Goal: Task Accomplishment & Management: Manage account settings

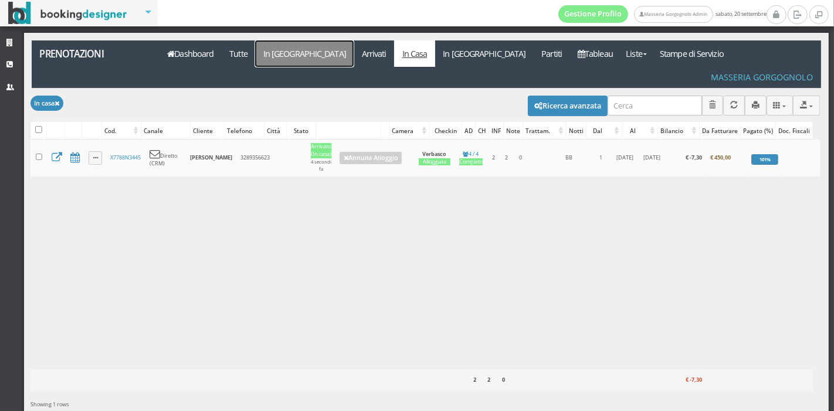
click at [294, 50] on link "In [GEOGRAPHIC_DATA]" at bounding box center [304, 53] width 99 height 26
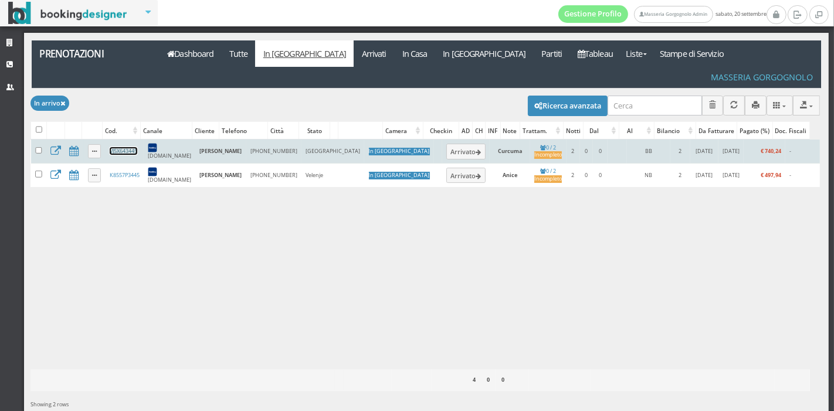
click at [118, 147] on link "VJ5X643445" at bounding box center [124, 151] width 28 height 8
click at [446, 144] on button "Arrivato" at bounding box center [465, 151] width 39 height 15
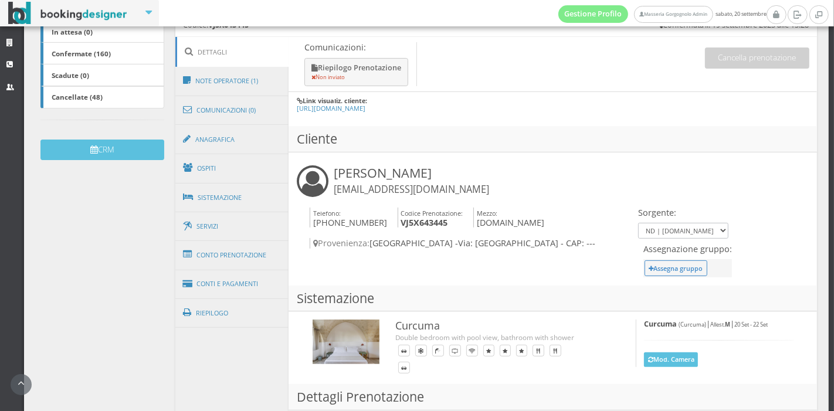
scroll to position [284, 0]
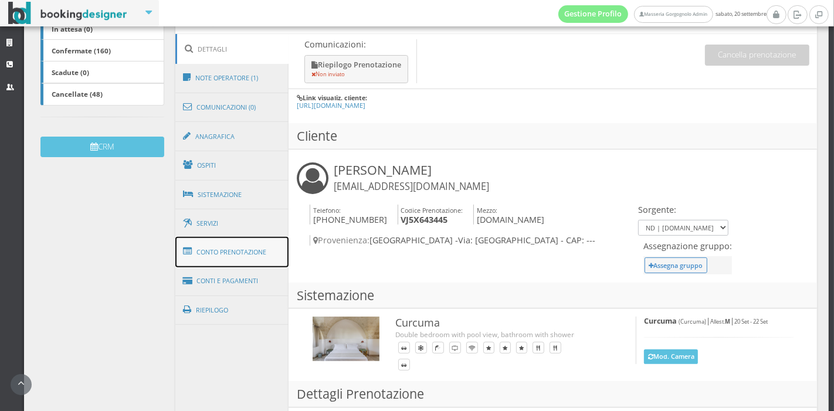
click at [256, 255] on link "Conto Prenotazione" at bounding box center [232, 252] width 114 height 30
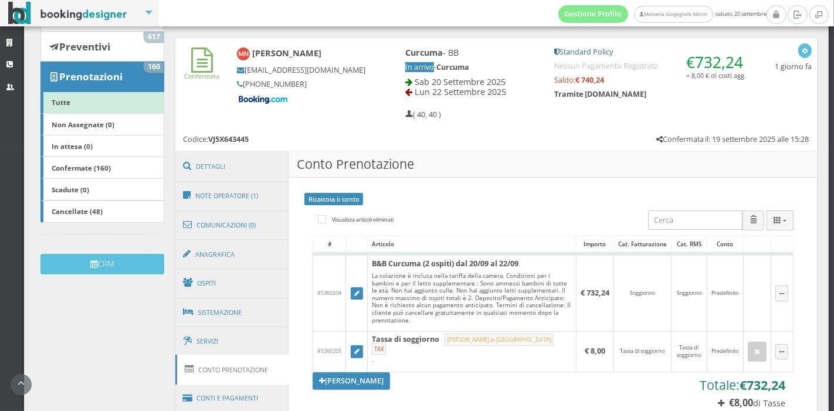
scroll to position [153, 0]
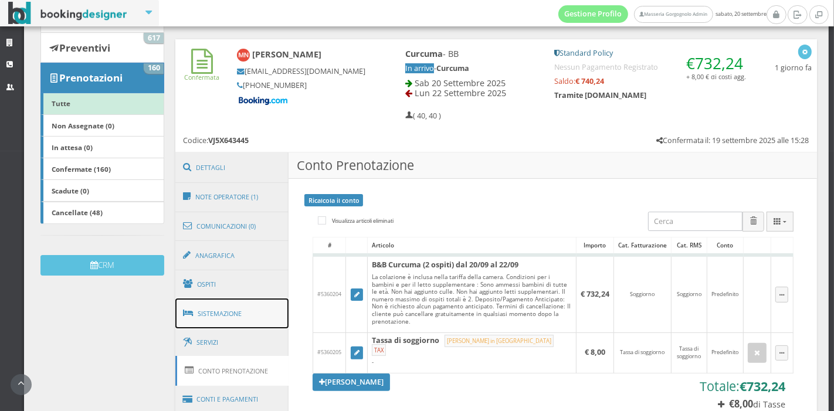
click at [230, 323] on link "Sistemazione" at bounding box center [232, 313] width 114 height 30
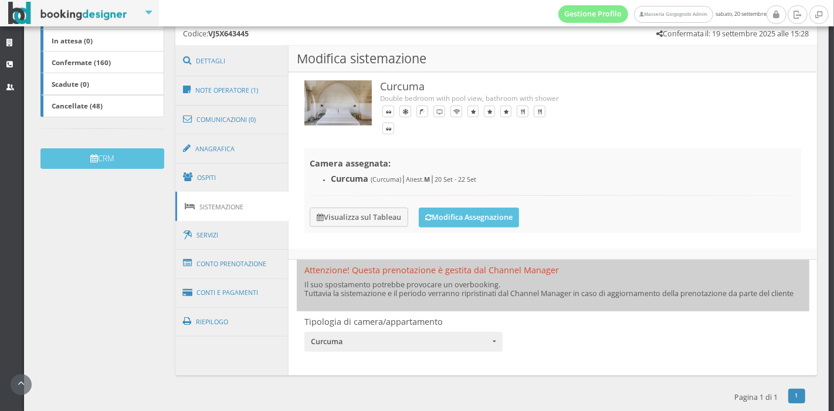
scroll to position [286, 0]
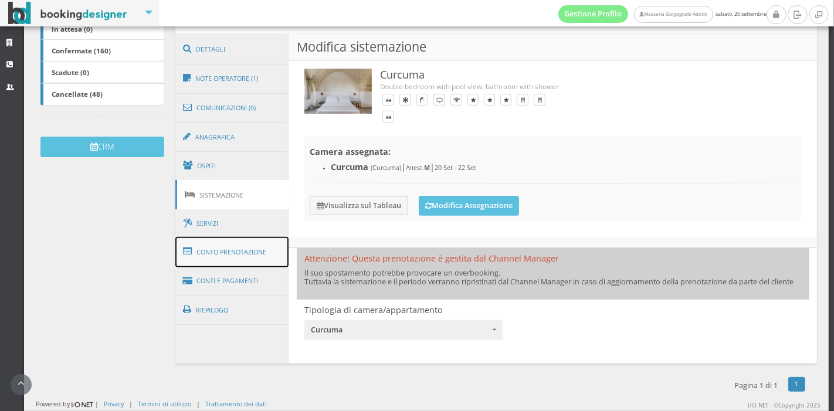
click at [243, 238] on link "Conto Prenotazione" at bounding box center [232, 252] width 114 height 30
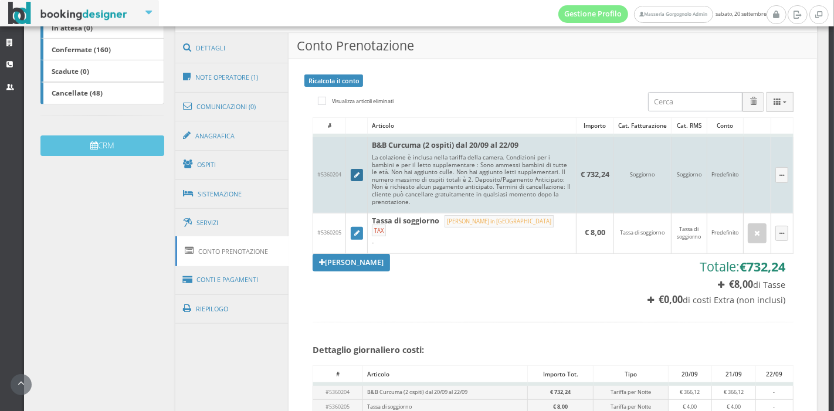
click at [358, 178] on icon at bounding box center [356, 175] width 5 height 6
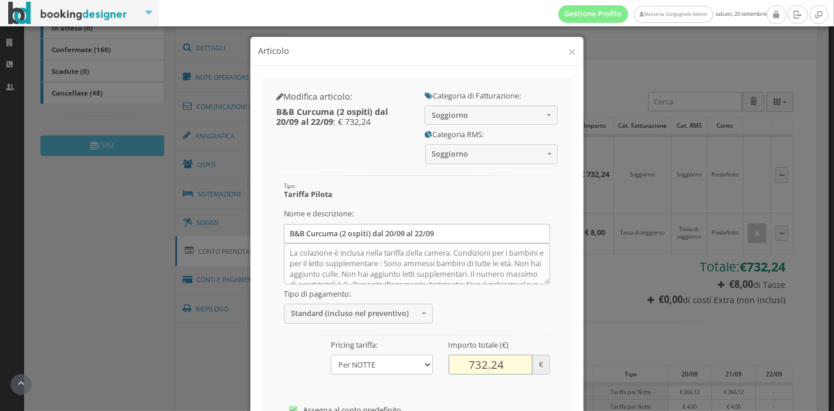
click at [497, 367] on input "732.24" at bounding box center [491, 364] width 84 height 19
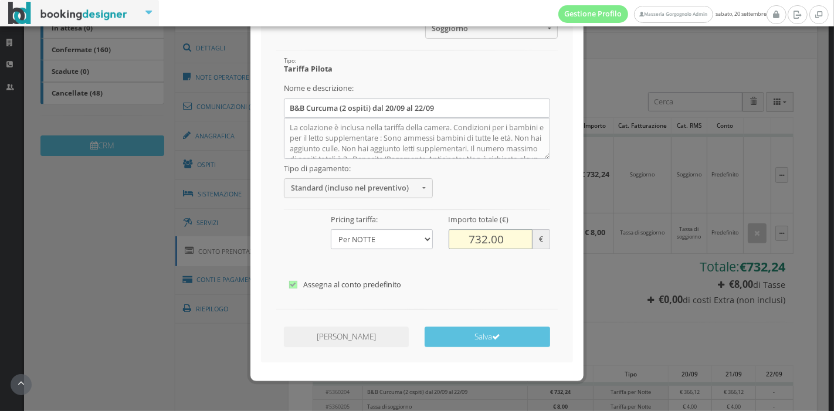
scroll to position [140, 0]
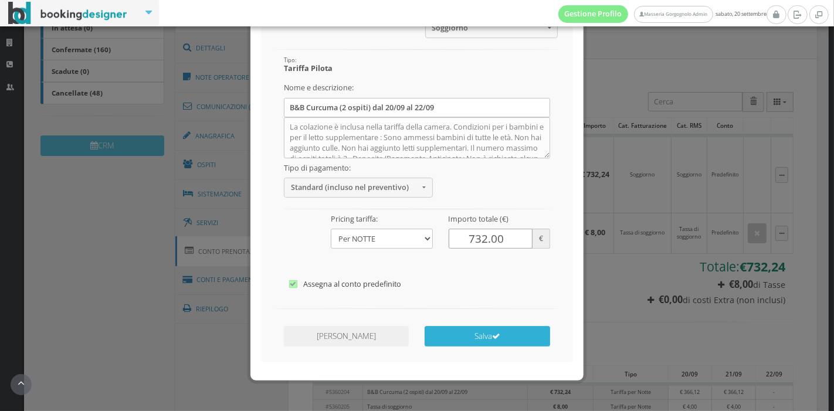
type input "732.00"
click at [495, 344] on button "Salva" at bounding box center [487, 336] width 125 height 21
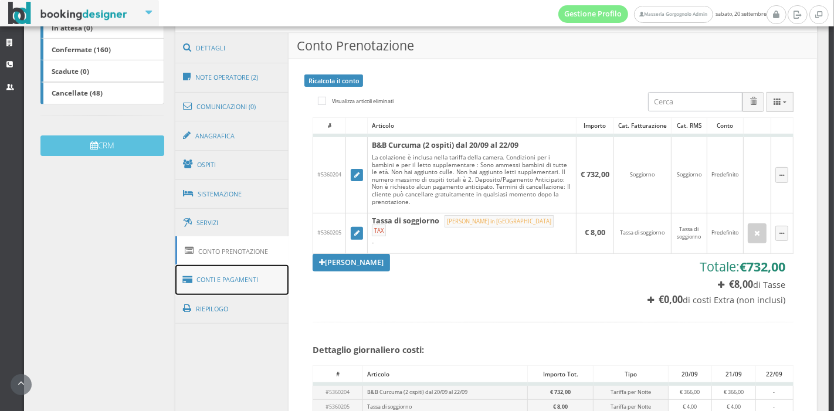
click at [232, 274] on link "Conti e Pagamenti" at bounding box center [232, 280] width 114 height 30
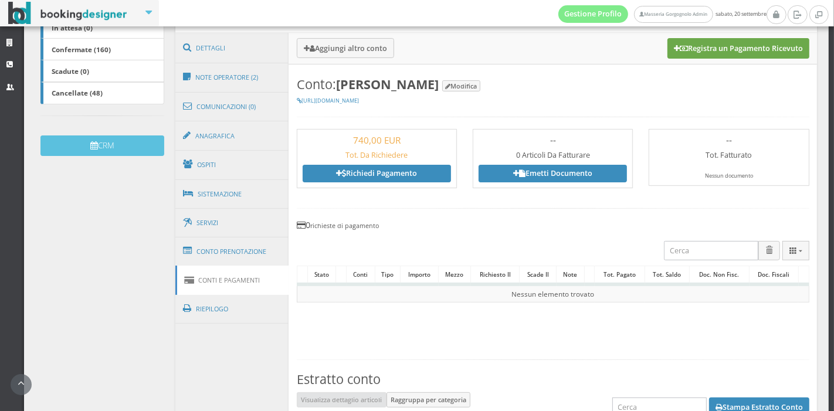
click at [707, 43] on button "Registra un Pagamento Ricevuto" at bounding box center [738, 48] width 142 height 20
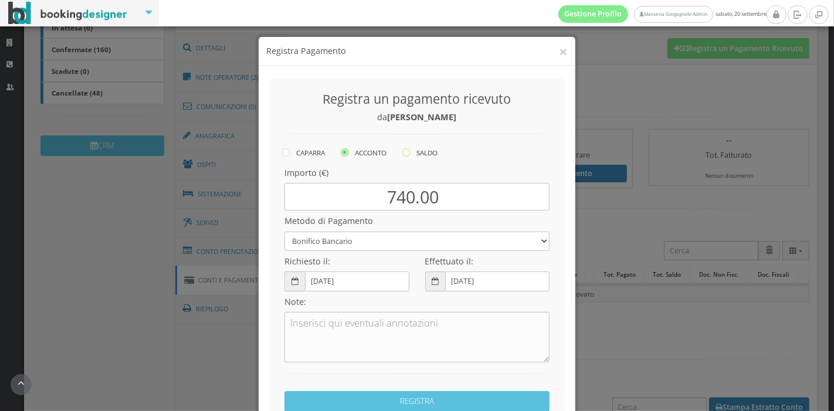
click at [405, 148] on icon at bounding box center [406, 152] width 8 height 8
radio input "true"
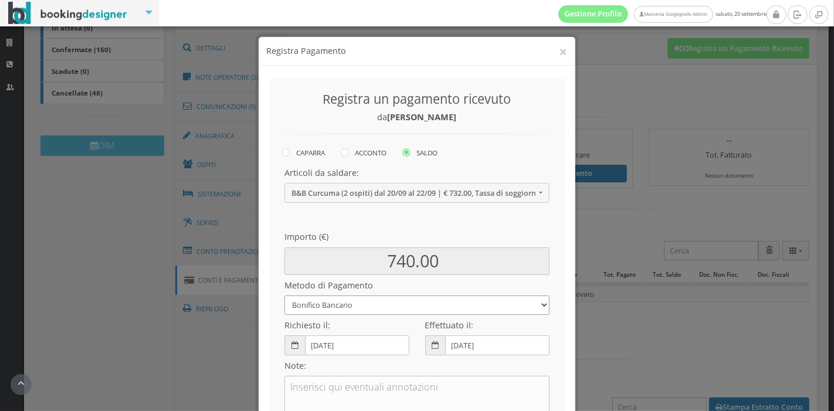
click at [368, 303] on select "Bonifico Bancario Carta di Credito Pay By Link Contanti Assegno Bancario Assegn…" at bounding box center [416, 305] width 265 height 19
select select
click at [284, 296] on select "Bonifico Bancario Carta di Credito Pay By Link Contanti Assegno Bancario Assegn…" at bounding box center [416, 305] width 265 height 19
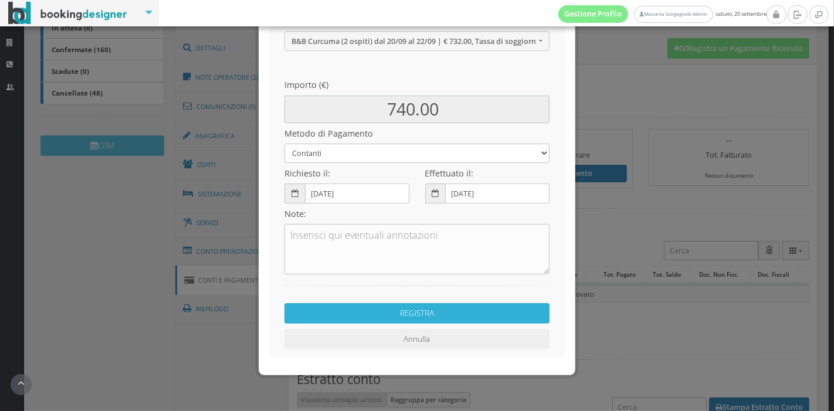
click at [388, 315] on button "REGISTRA" at bounding box center [416, 313] width 265 height 21
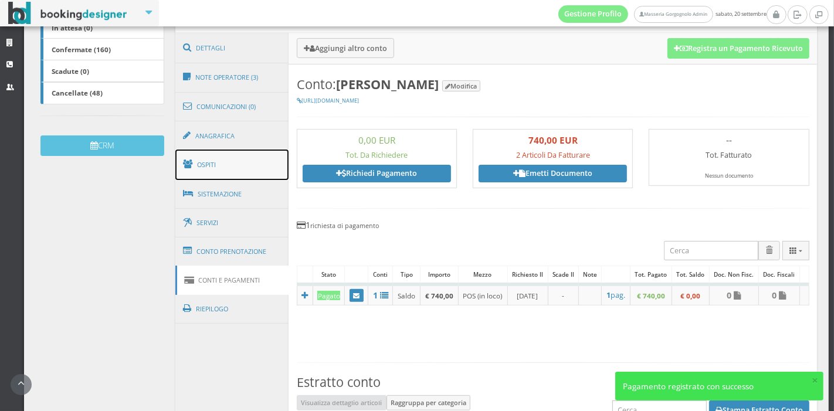
click at [228, 164] on link "Ospiti" at bounding box center [232, 165] width 114 height 30
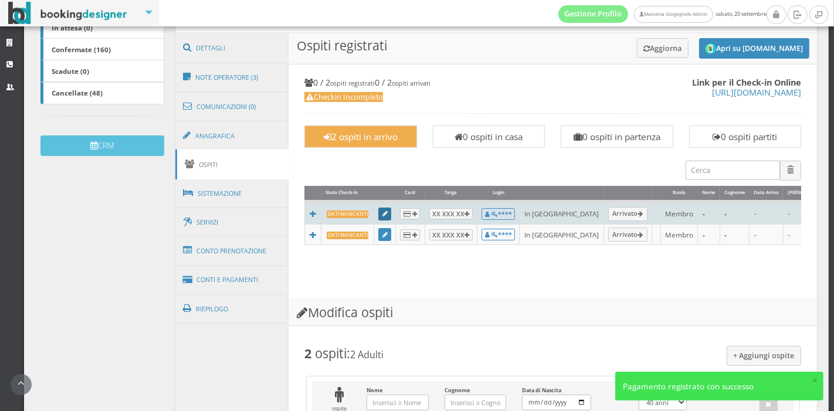
click at [378, 216] on link at bounding box center [384, 214] width 13 height 13
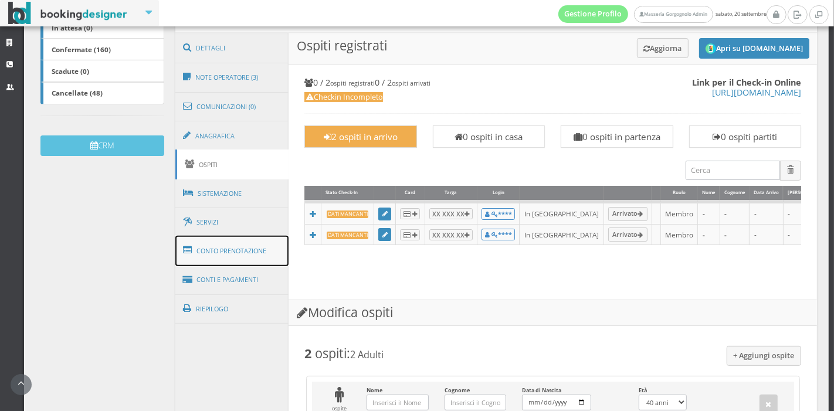
click at [247, 245] on link "Conto Prenotazione" at bounding box center [232, 251] width 114 height 30
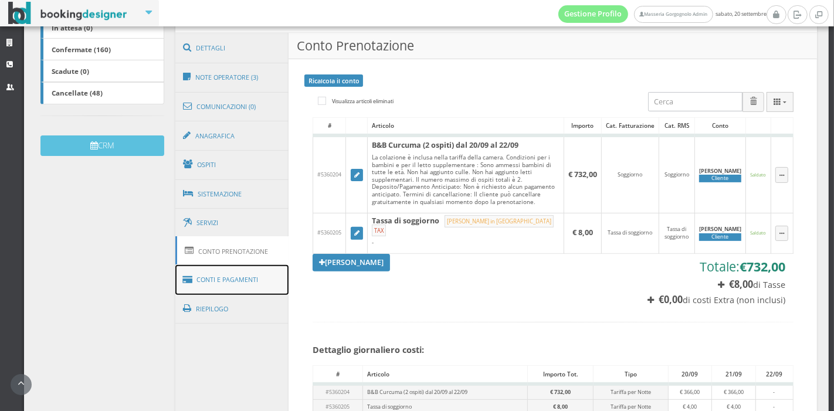
click at [218, 276] on link "Conti e Pagamenti" at bounding box center [232, 280] width 114 height 30
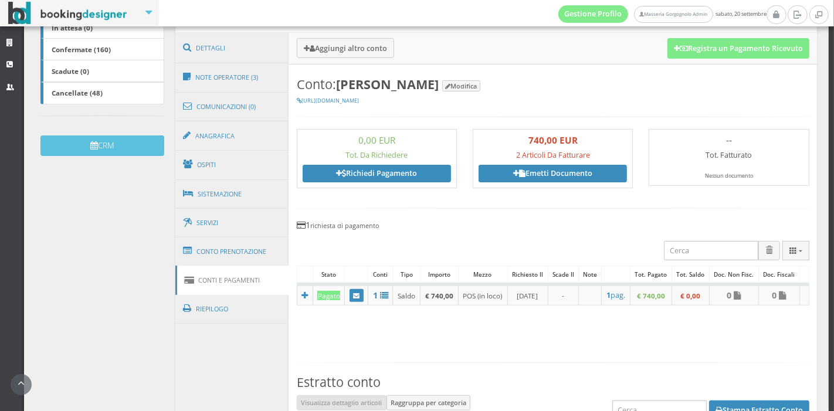
scroll to position [454, 0]
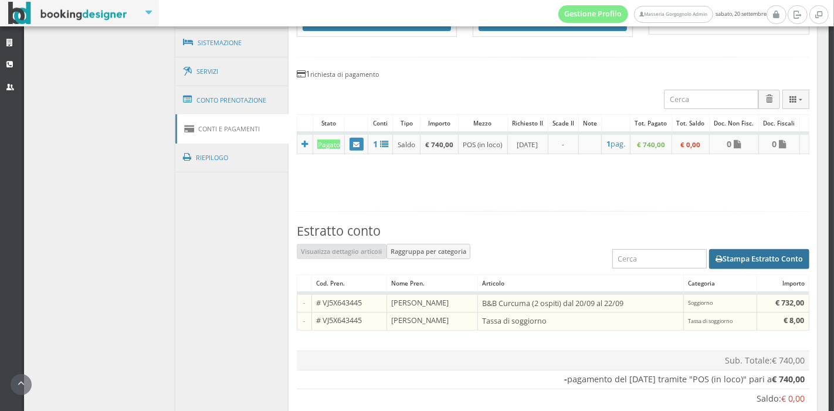
click at [727, 253] on button "Stampa Estratto Conto" at bounding box center [759, 259] width 100 height 20
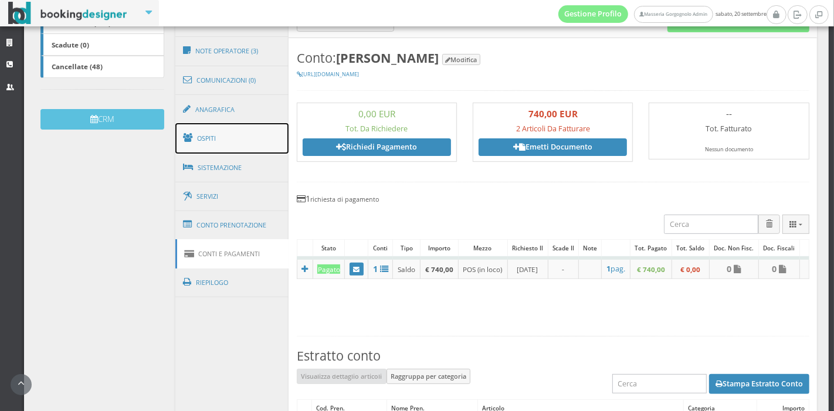
click at [207, 143] on link "Ospiti" at bounding box center [232, 138] width 114 height 30
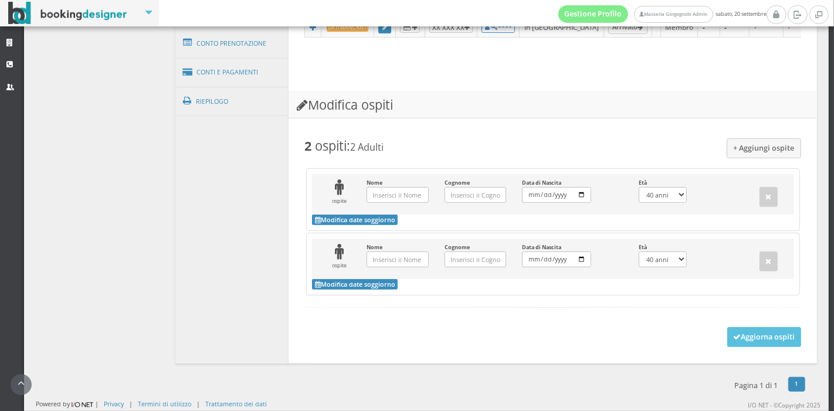
scroll to position [524, 0]
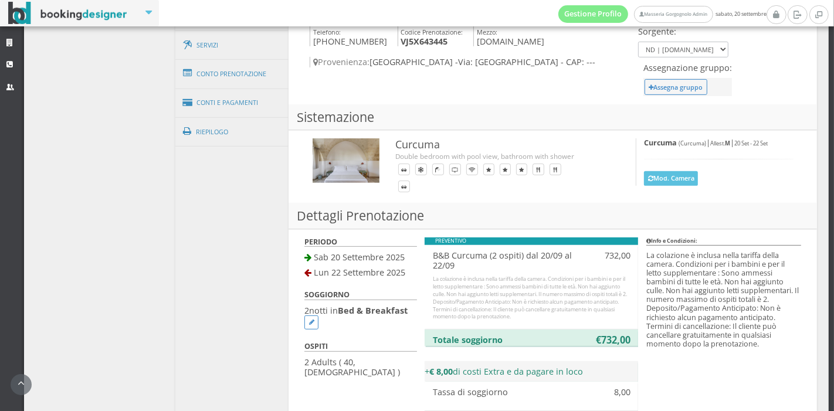
scroll to position [498, 0]
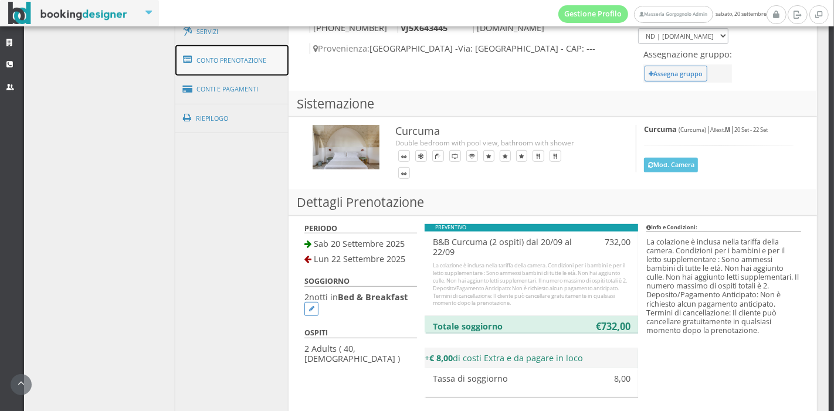
click at [246, 59] on link "Conto Prenotazione" at bounding box center [232, 60] width 114 height 30
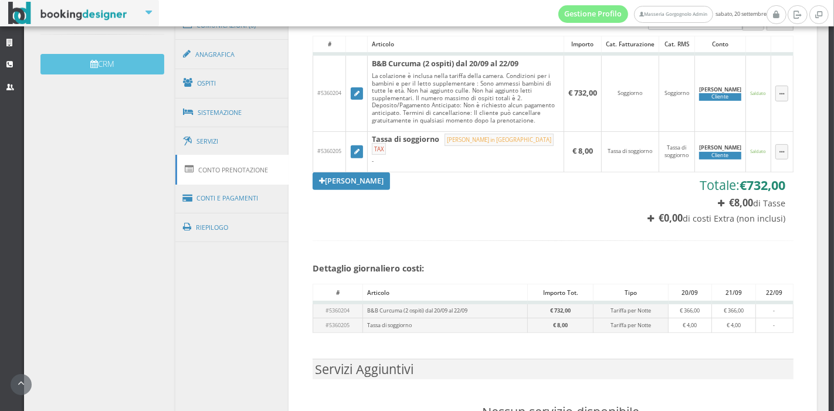
scroll to position [371, 0]
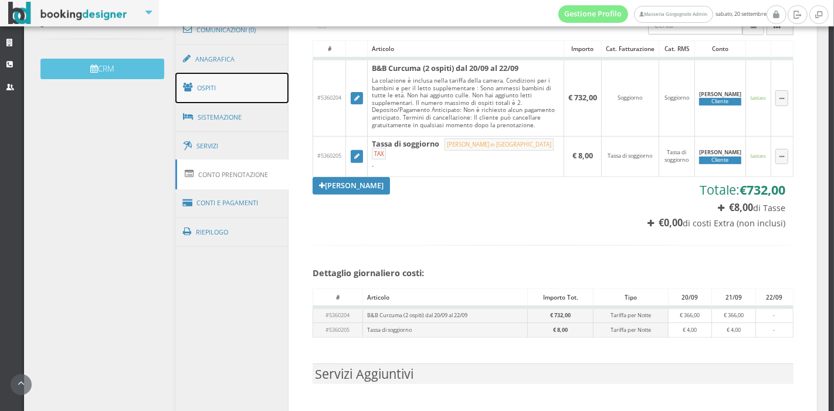
click at [266, 76] on link "Ospiti" at bounding box center [232, 88] width 114 height 30
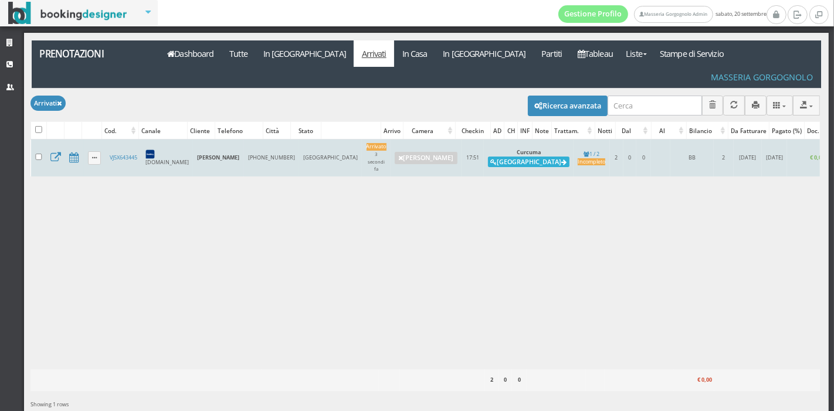
click at [488, 157] on button "Alloggia" at bounding box center [529, 162] width 82 height 11
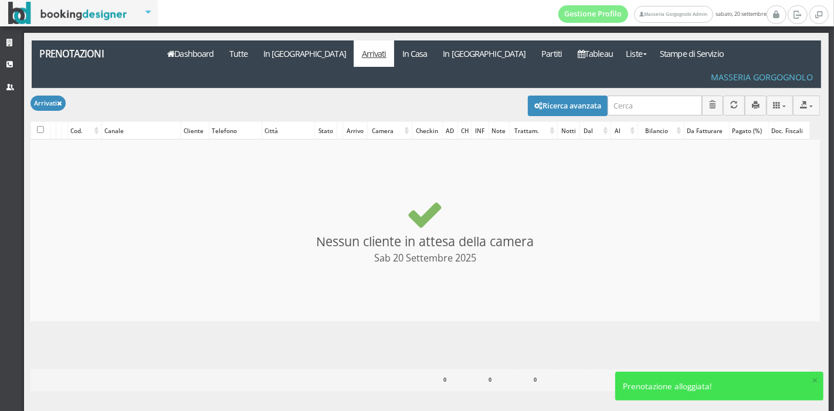
checkbox input "false"
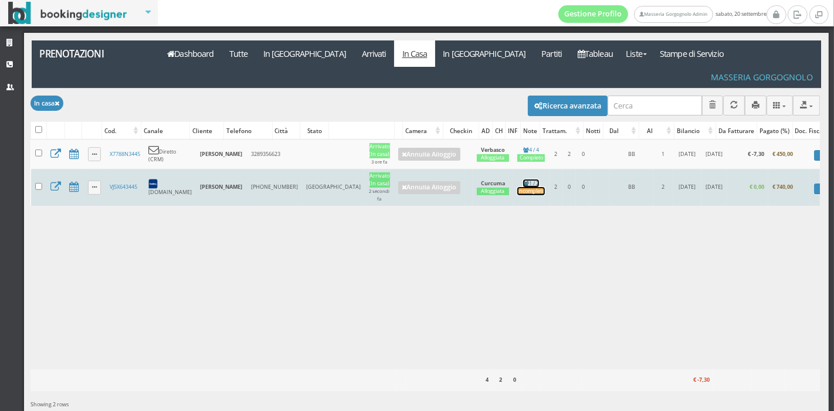
click at [517, 188] on div "Incompleto" at bounding box center [531, 192] width 28 height 8
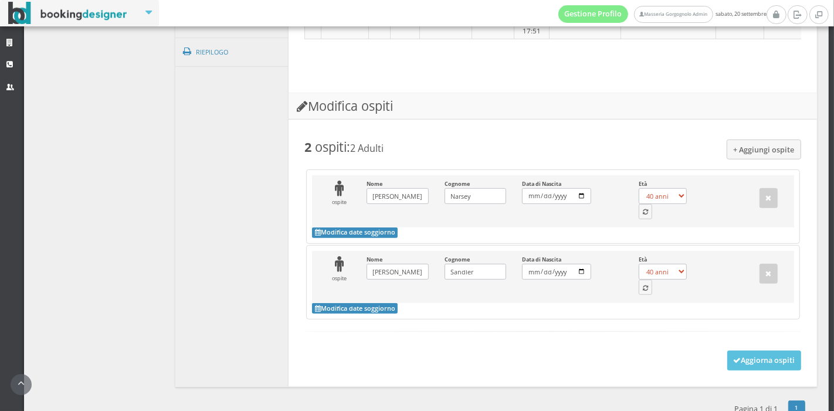
scroll to position [585, 0]
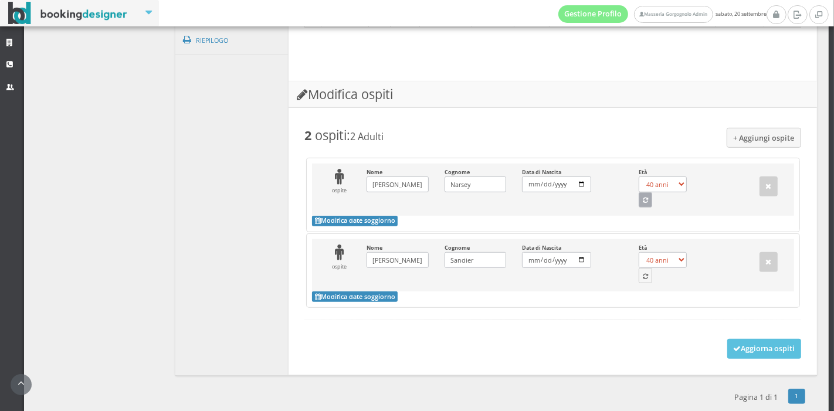
click at [640, 195] on button "button" at bounding box center [646, 199] width 14 height 15
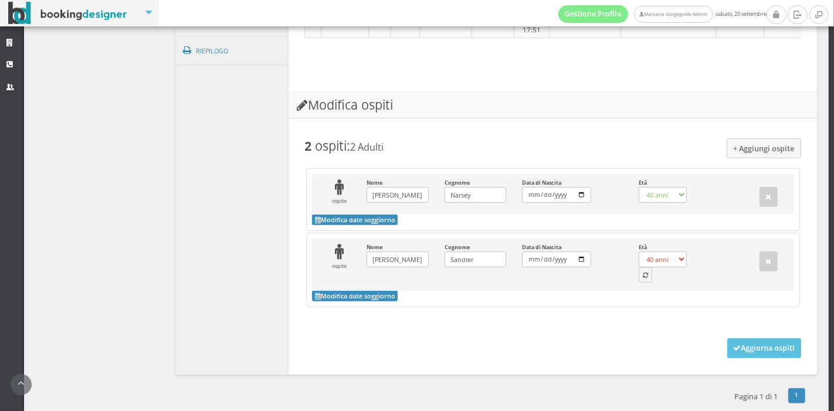
select select "34"
click at [643, 273] on icon "button" at bounding box center [645, 276] width 5 height 6
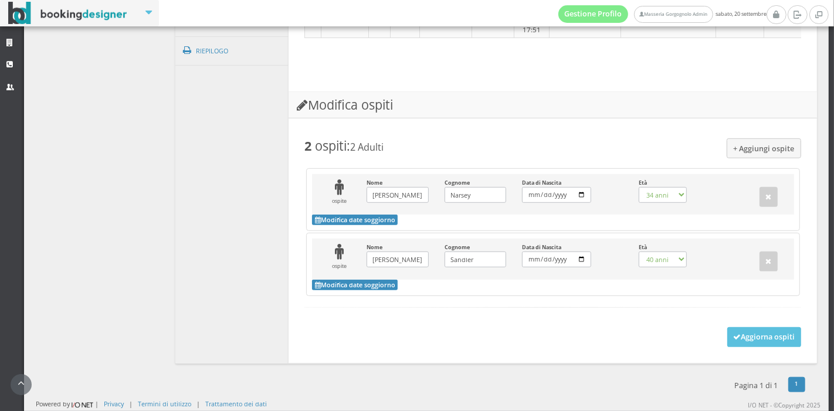
scroll to position [561, 0]
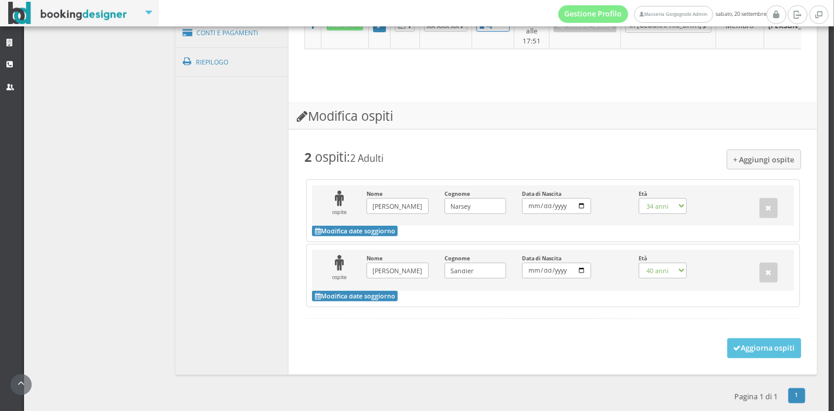
select select "36"
click at [740, 338] on button "Aggiorna ospiti" at bounding box center [764, 348] width 74 height 20
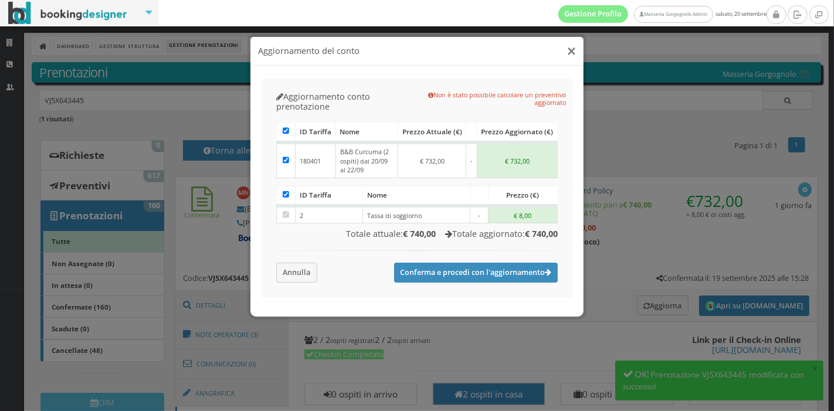
click at [573, 53] on button "×" at bounding box center [571, 51] width 9 height 15
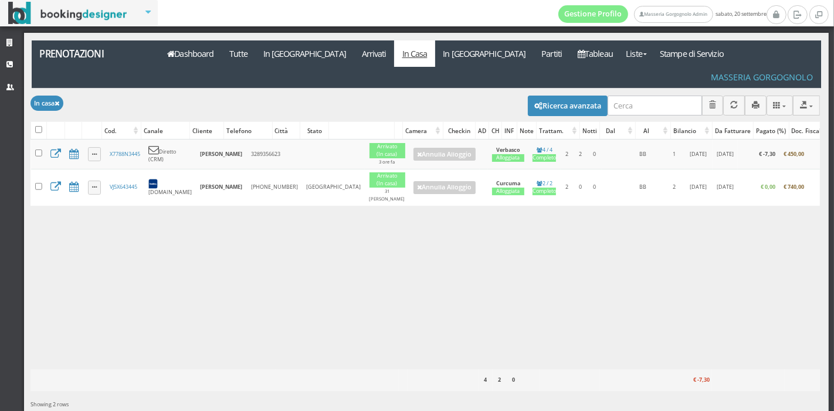
scroll to position [19, 0]
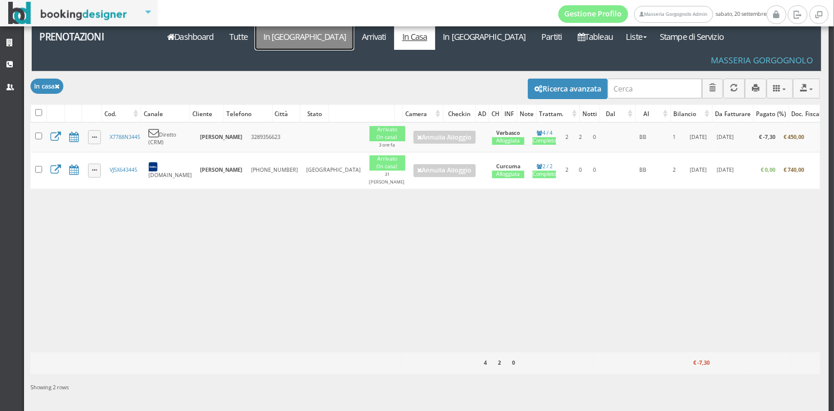
click at [268, 39] on link "In [GEOGRAPHIC_DATA]" at bounding box center [304, 36] width 99 height 26
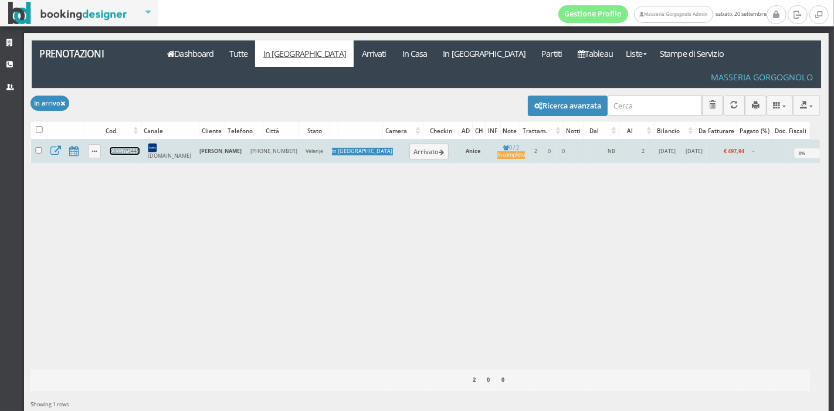
click at [118, 147] on link "K8557P3445" at bounding box center [125, 151] width 30 height 8
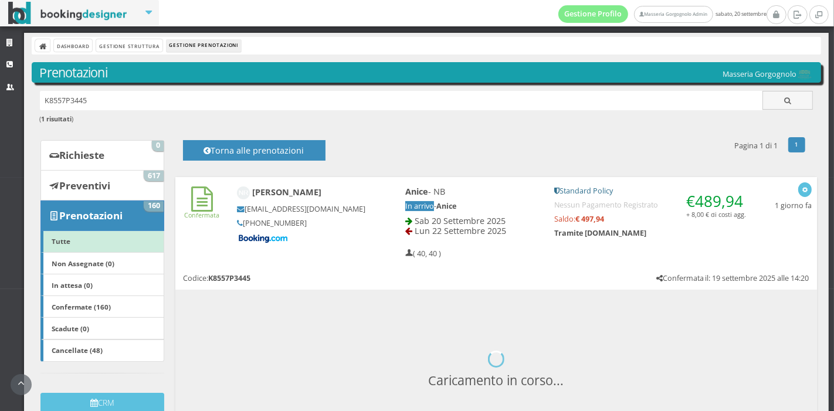
scroll to position [152, 0]
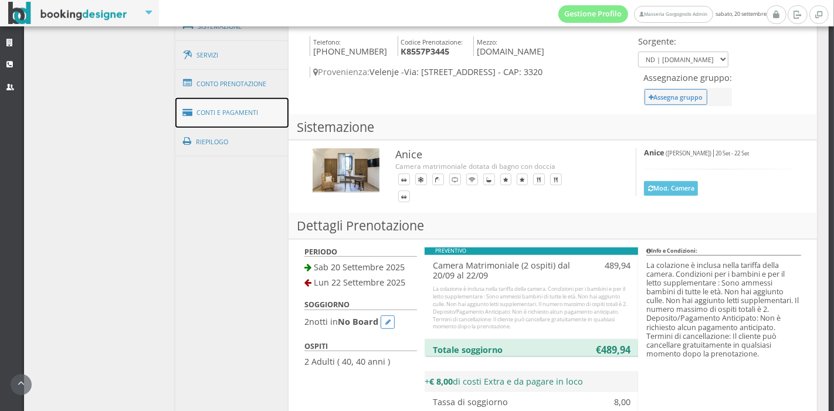
click at [263, 120] on link "Conti e Pagamenti" at bounding box center [232, 113] width 114 height 30
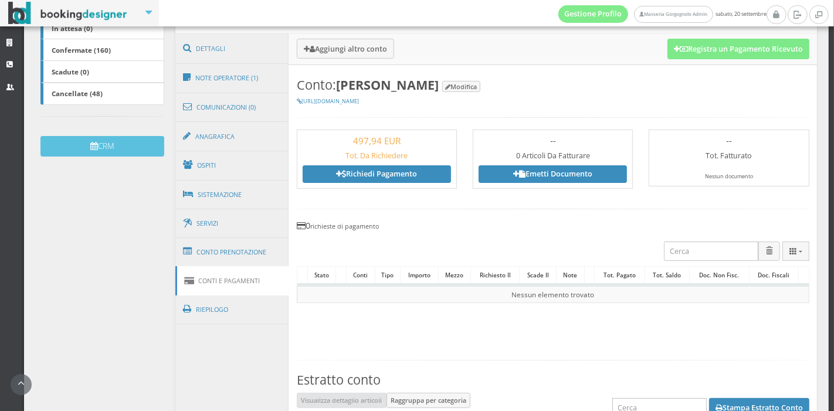
scroll to position [270, 0]
